Goal: Check status: Check status

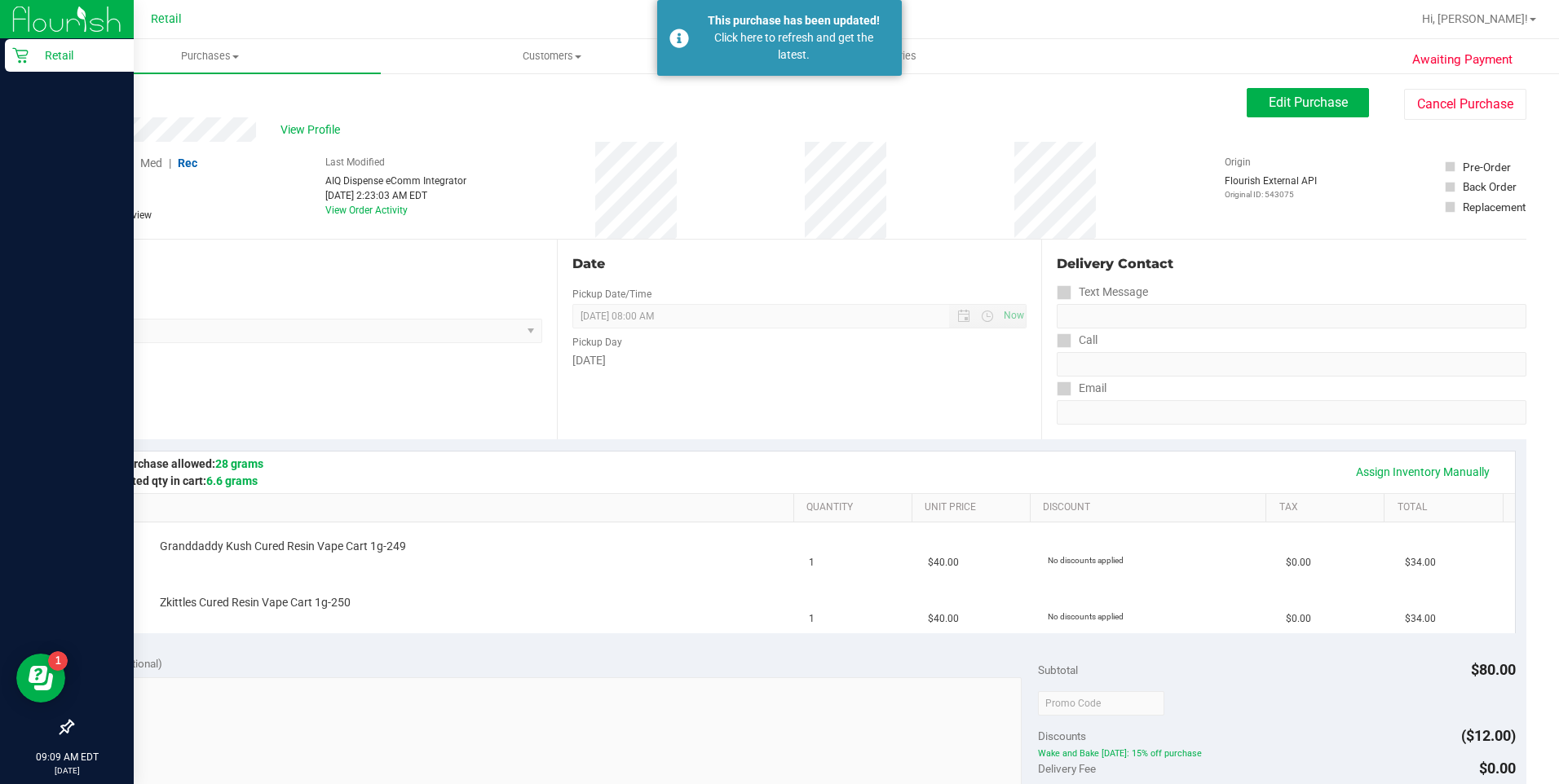
drag, startPoint x: 38, startPoint y: 54, endPoint x: 93, endPoint y: 51, distance: 55.1
click at [38, 54] on p "Retail" at bounding box center [77, 55] width 98 height 19
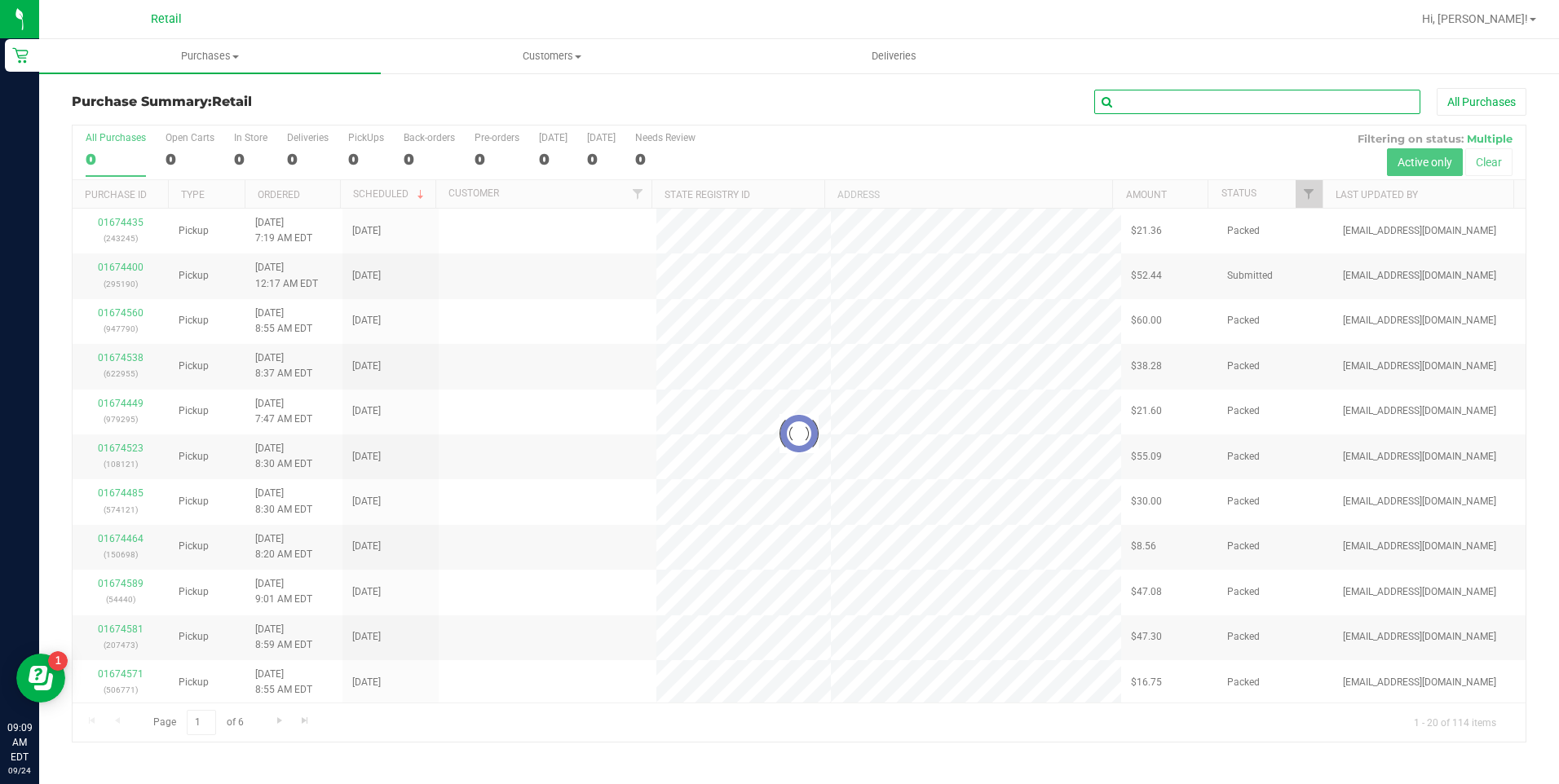
click at [1269, 105] on input "text" at bounding box center [1257, 101] width 326 height 24
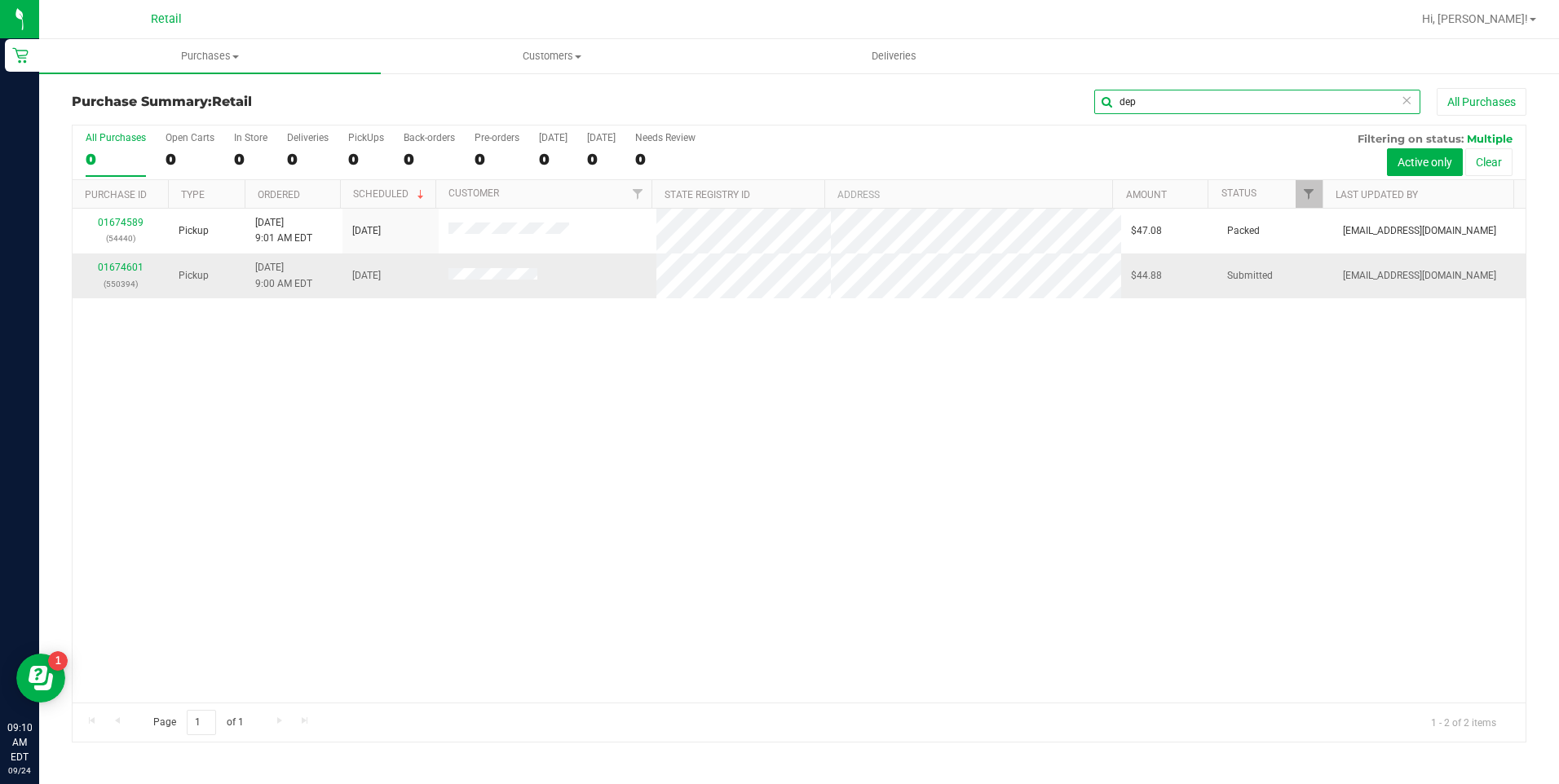
type input "dep"
click at [114, 259] on td "01674601 (550394)" at bounding box center [120, 275] width 96 height 44
click at [116, 264] on link "01674601" at bounding box center [120, 268] width 46 height 12
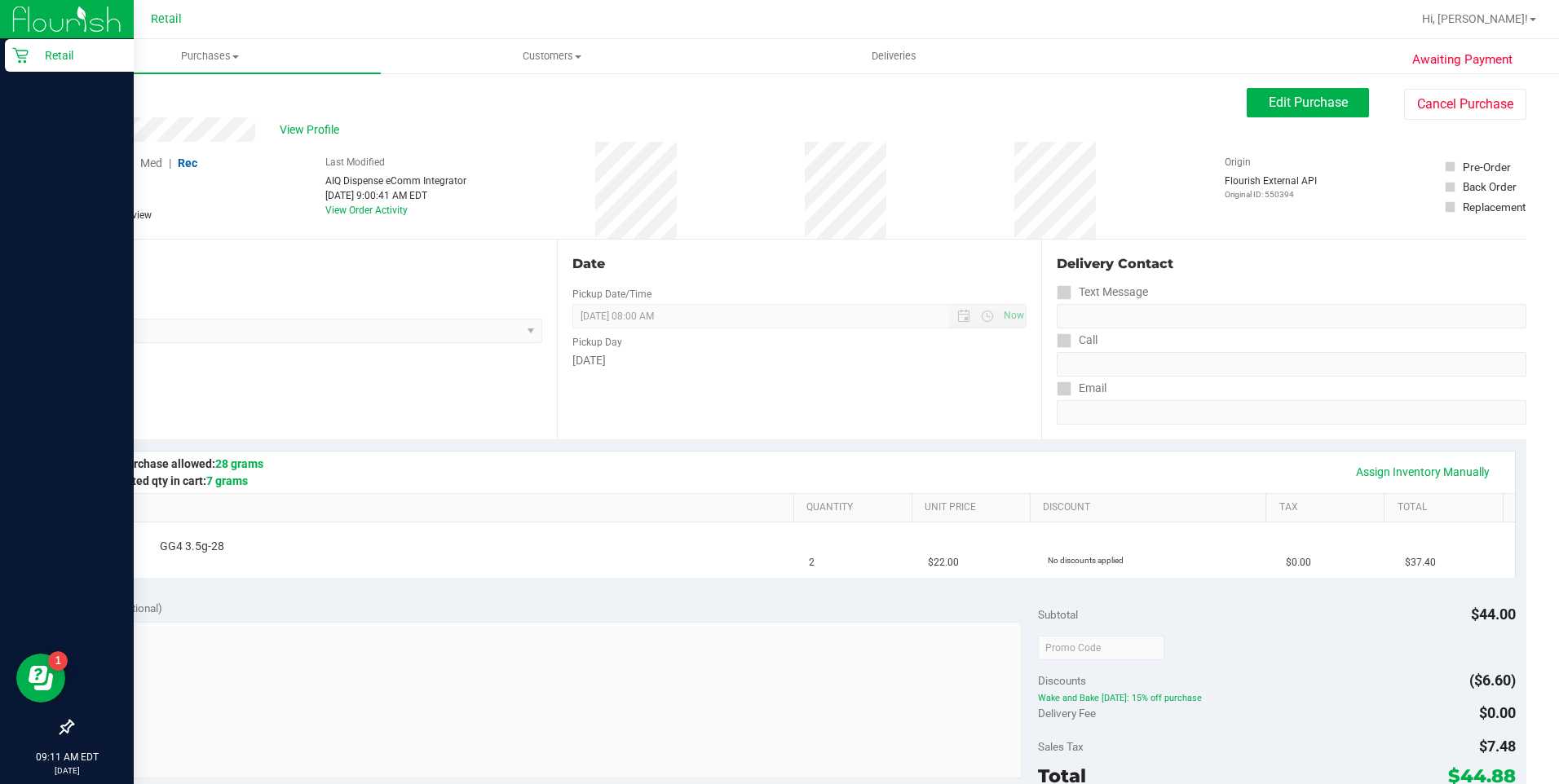
drag, startPoint x: 17, startPoint y: 44, endPoint x: 80, endPoint y: 53, distance: 63.6
click at [17, 44] on div "Retail" at bounding box center [69, 55] width 129 height 33
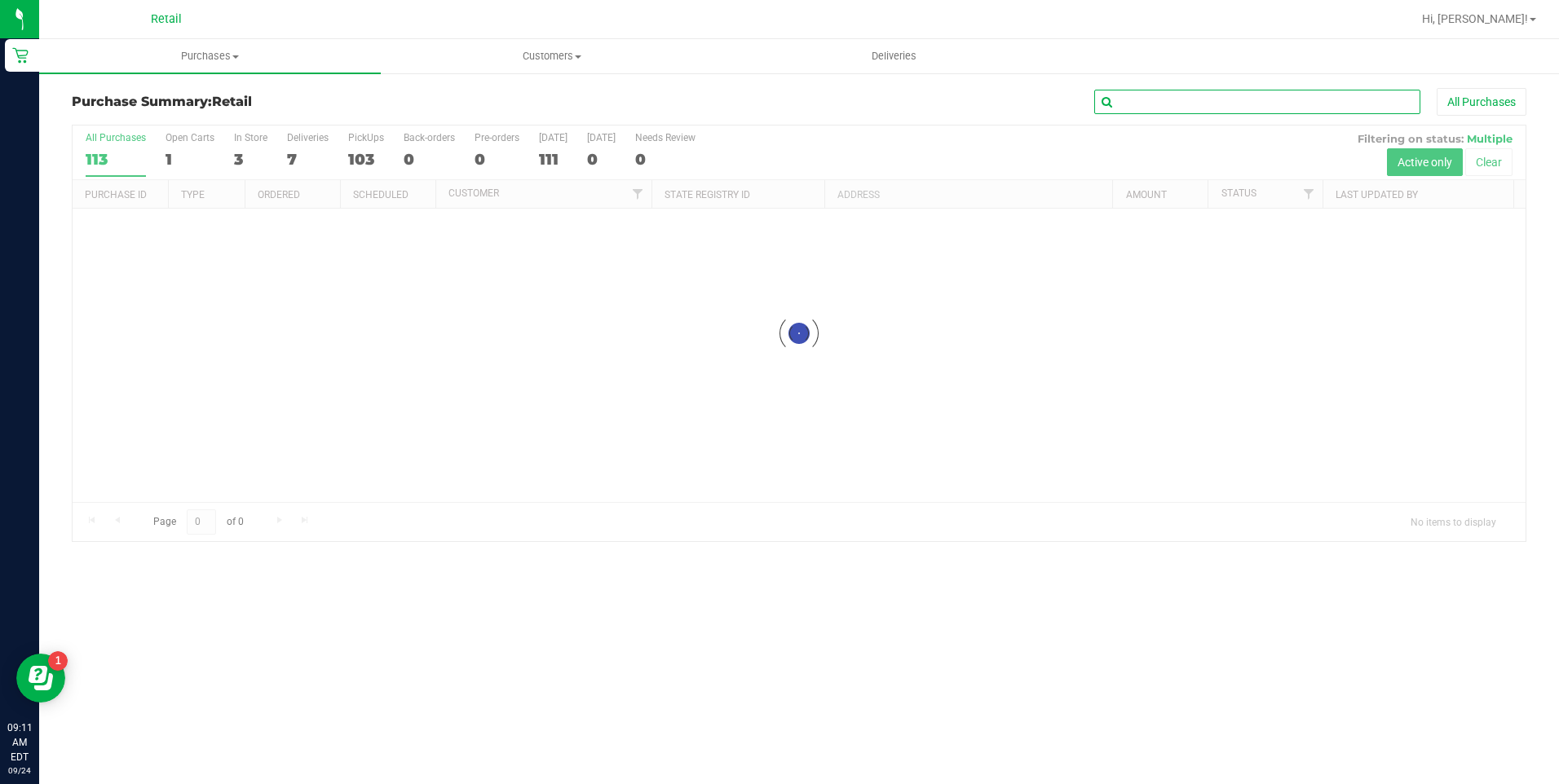
click at [1310, 102] on input "text" at bounding box center [1257, 101] width 326 height 24
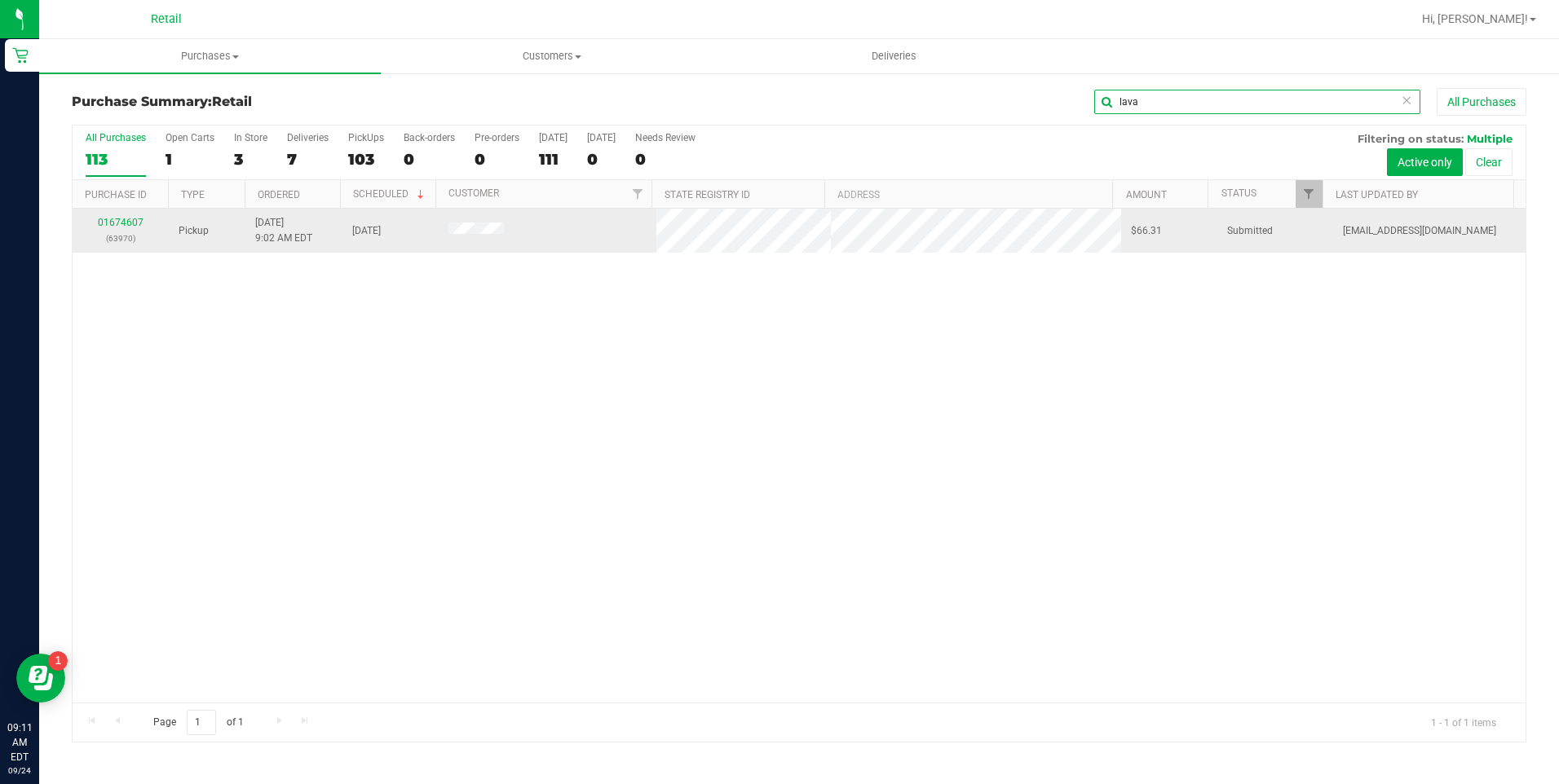
type input "lava"
click at [110, 216] on link "01674607" at bounding box center [120, 222] width 46 height 12
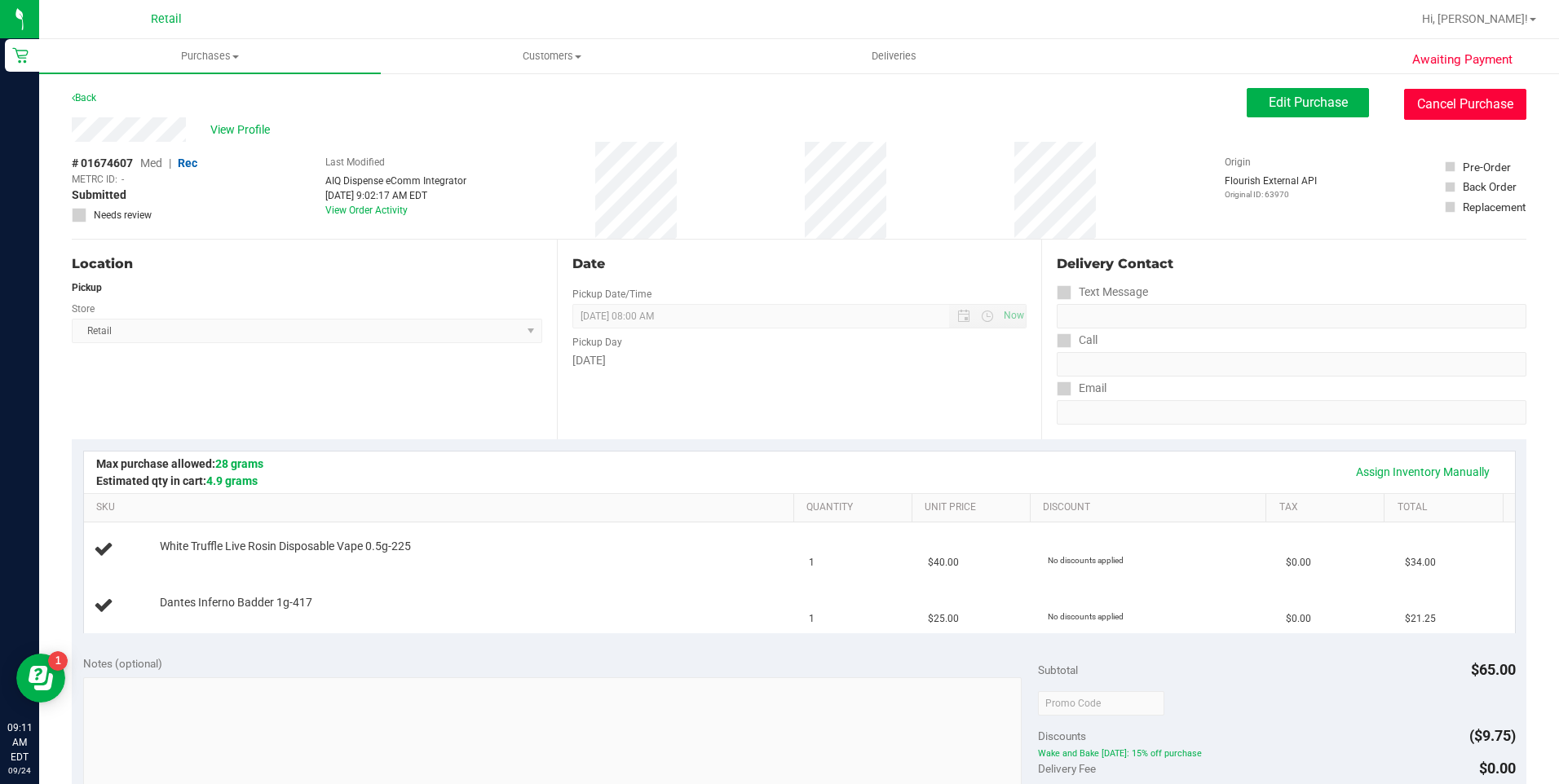
drag, startPoint x: 1439, startPoint y: 113, endPoint x: 878, endPoint y: 104, distance: 561.1
click at [1439, 112] on button "Cancel Purchase" at bounding box center [1465, 105] width 122 height 31
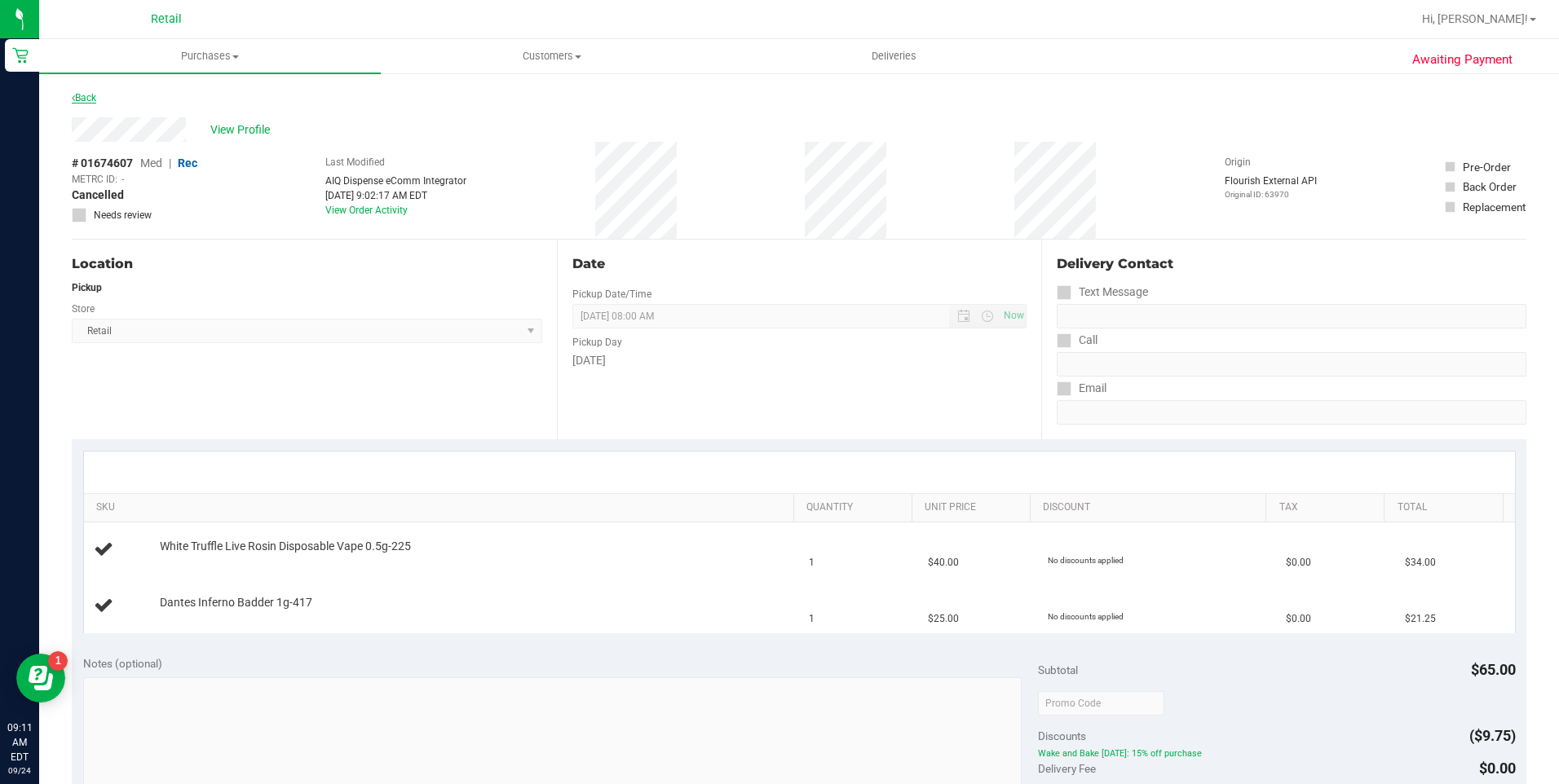
click at [87, 94] on link "Back" at bounding box center [83, 98] width 24 height 12
